Goal: Transaction & Acquisition: Download file/media

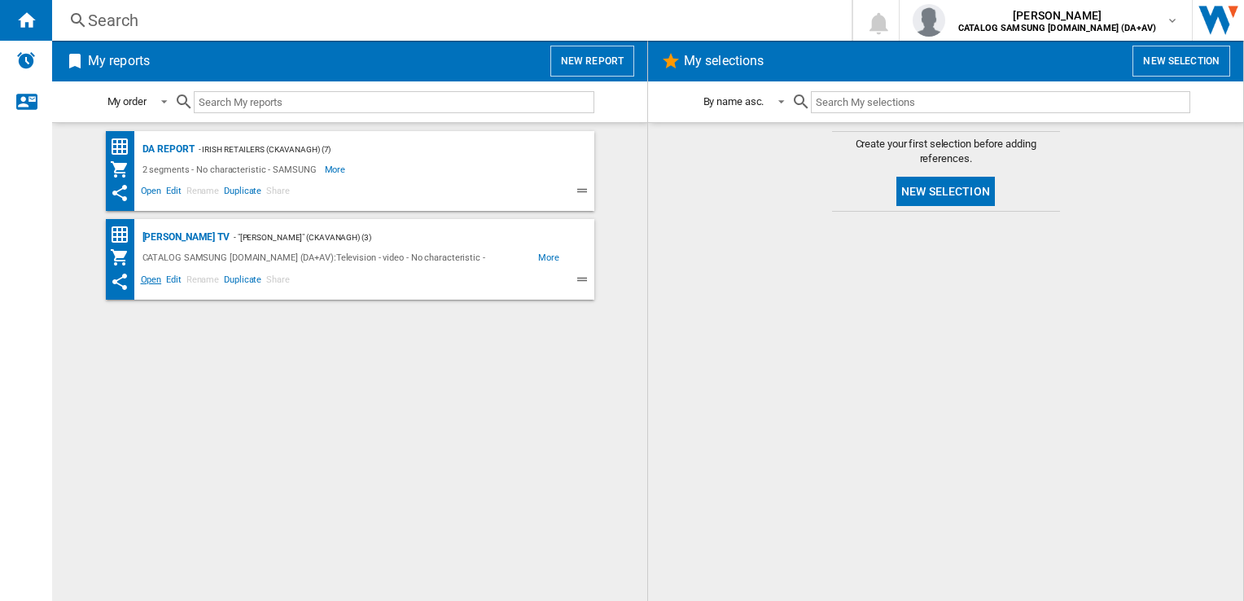
click at [151, 278] on span "Open" at bounding box center [151, 282] width 26 height 20
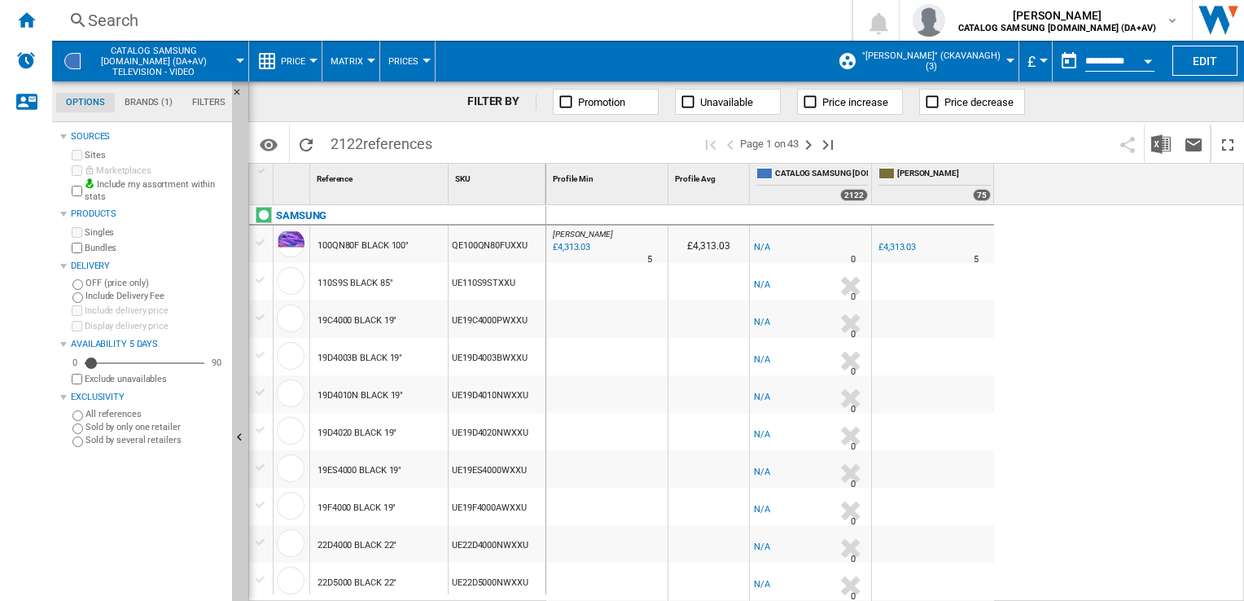
click at [95, 245] on label "Bundles" at bounding box center [155, 248] width 141 height 12
click at [1040, 59] on div "Currency" at bounding box center [1044, 61] width 8 height 4
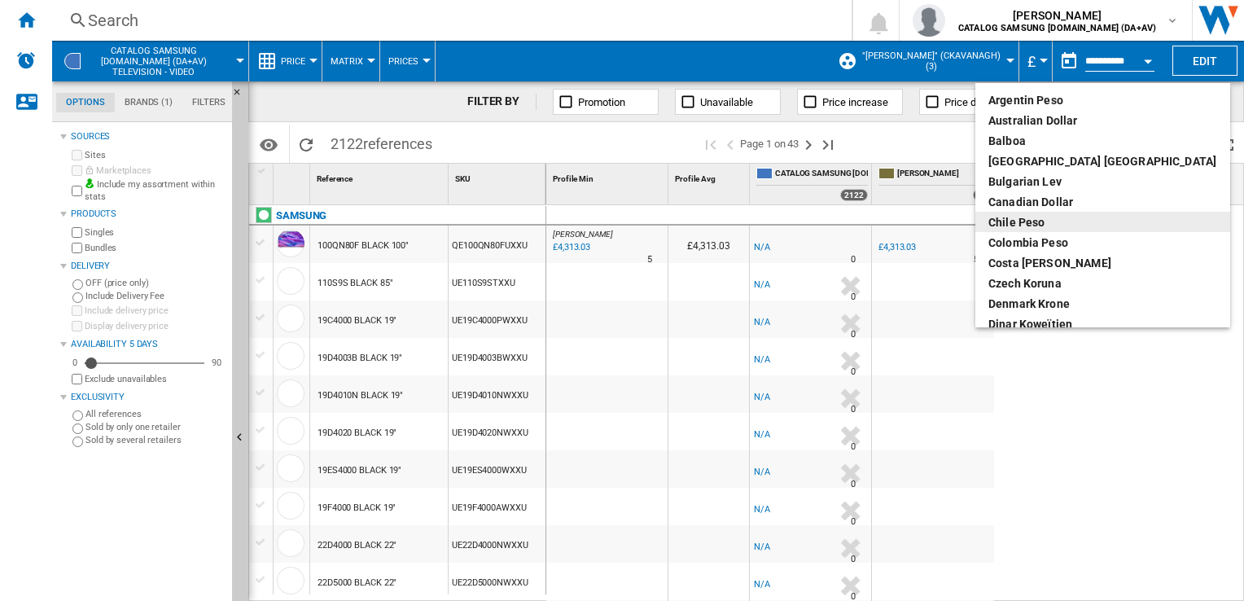
scroll to position [163, 0]
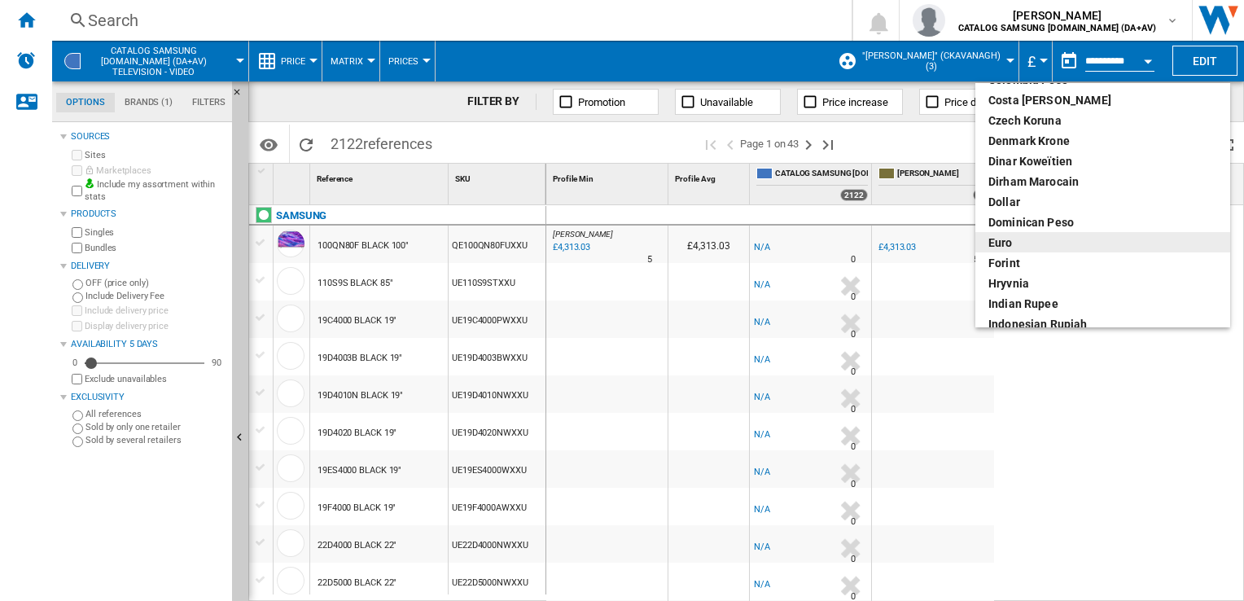
click at [1023, 244] on div "euro" at bounding box center [1102, 242] width 229 height 16
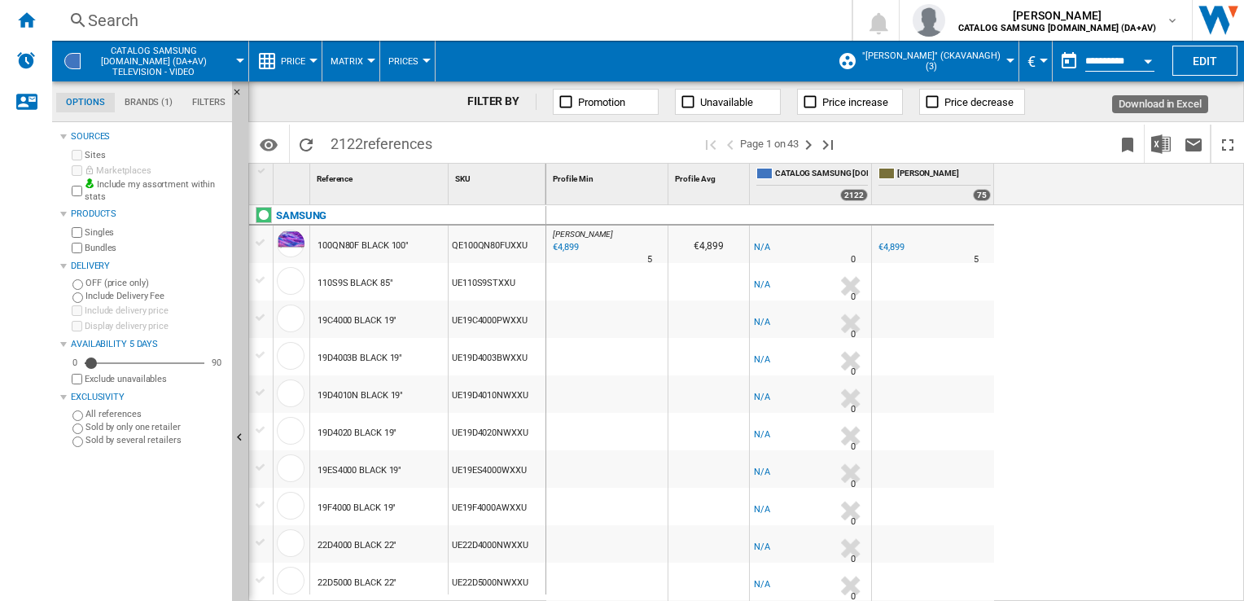
click at [1158, 139] on img "Download in Excel" at bounding box center [1161, 144] width 20 height 20
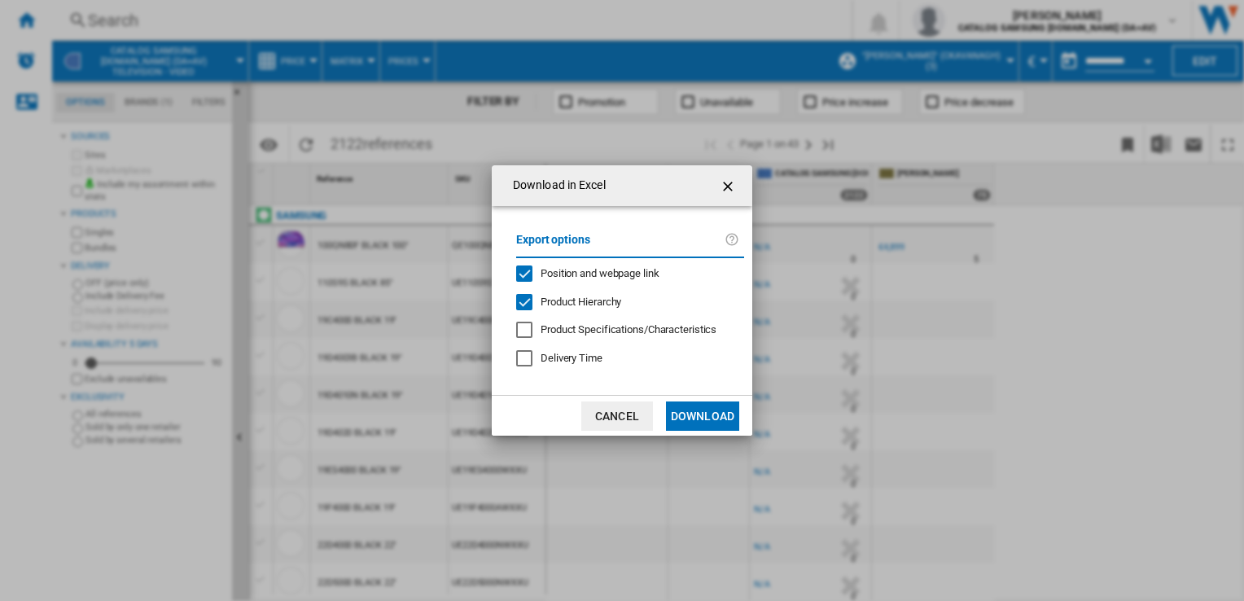
click at [689, 410] on button "Download" at bounding box center [702, 415] width 73 height 29
